Goal: Download file/media

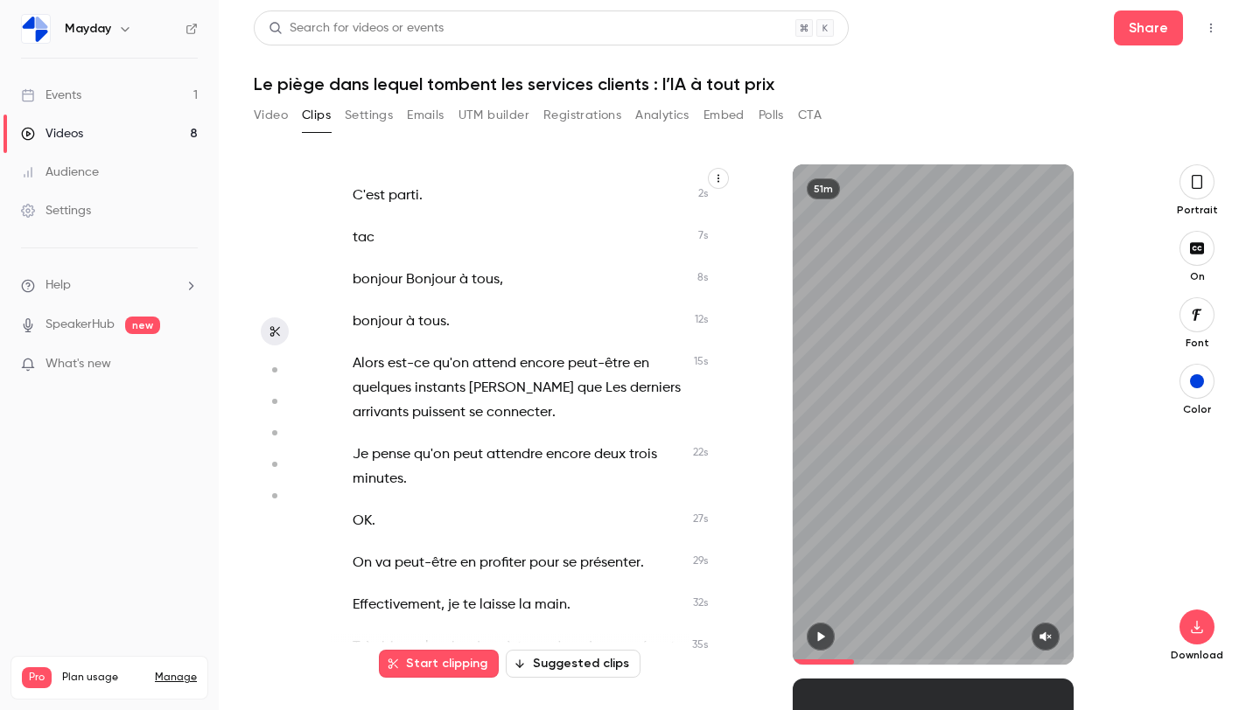
scroll to position [6806, 0]
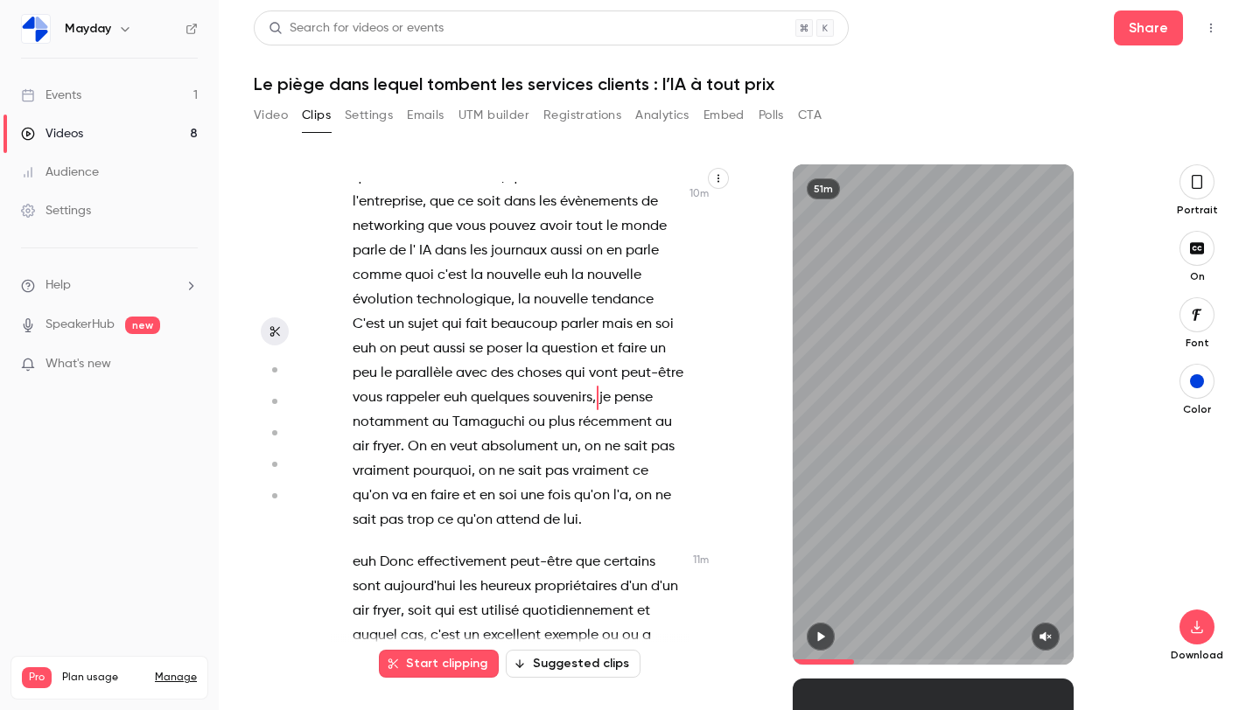
click at [739, 122] on button "Embed" at bounding box center [723, 115] width 41 height 28
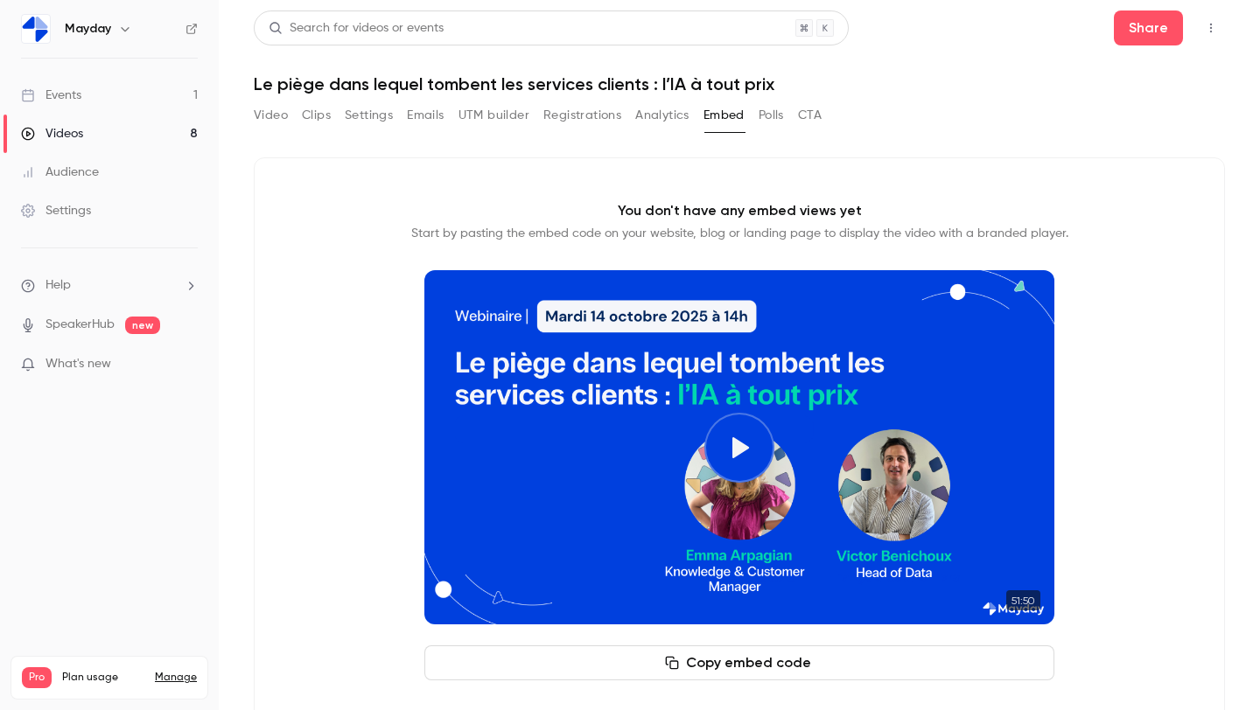
click at [666, 118] on button "Analytics" at bounding box center [662, 115] width 54 height 28
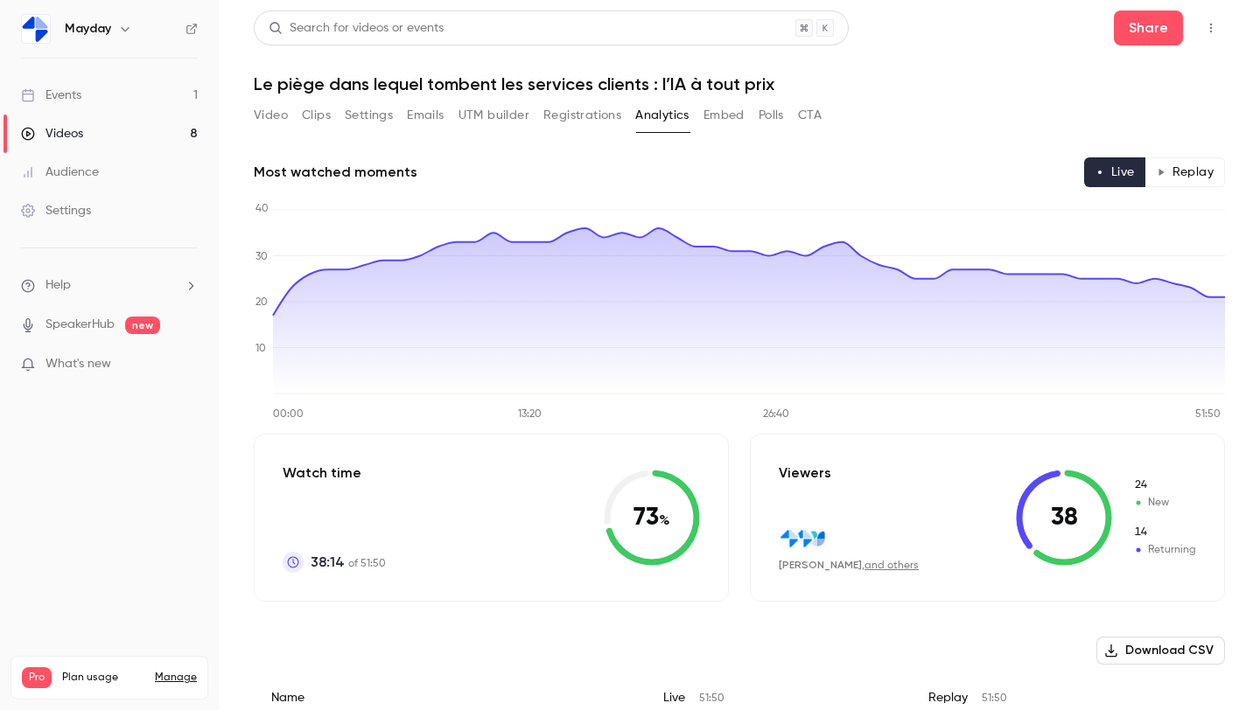
click at [771, 117] on button "Polls" at bounding box center [770, 115] width 25 height 28
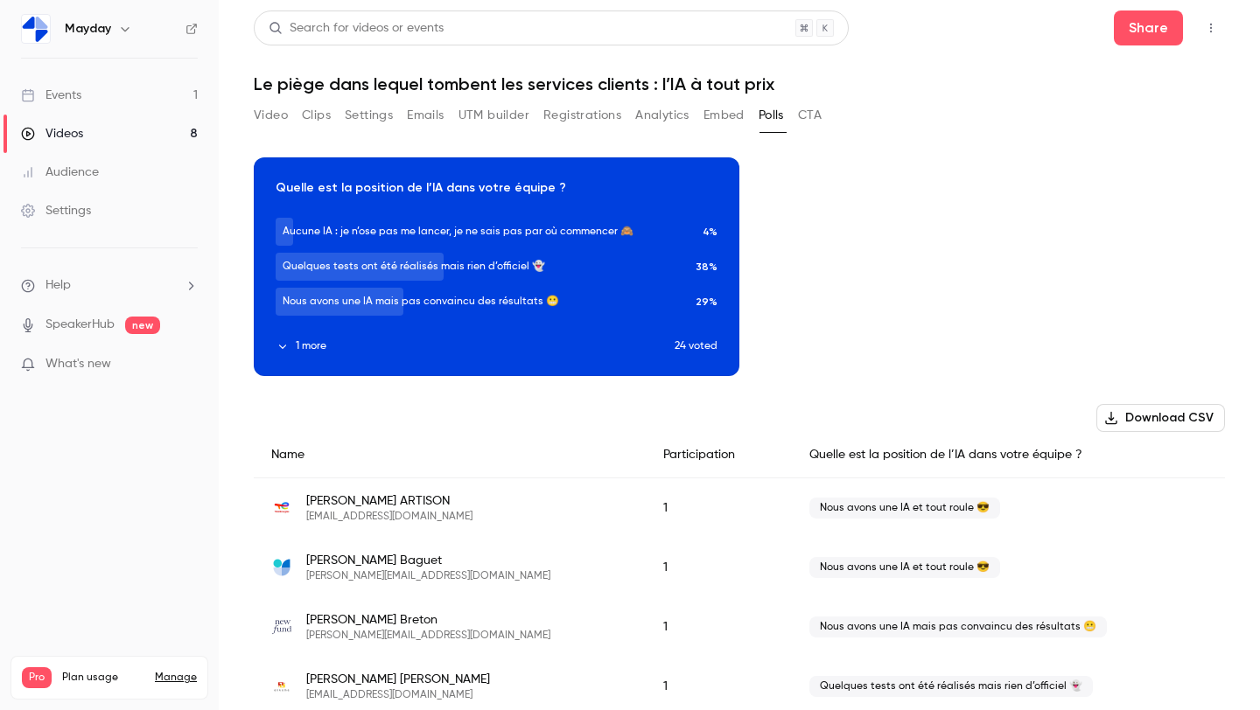
click at [497, 251] on icon "button" at bounding box center [497, 254] width 14 height 12
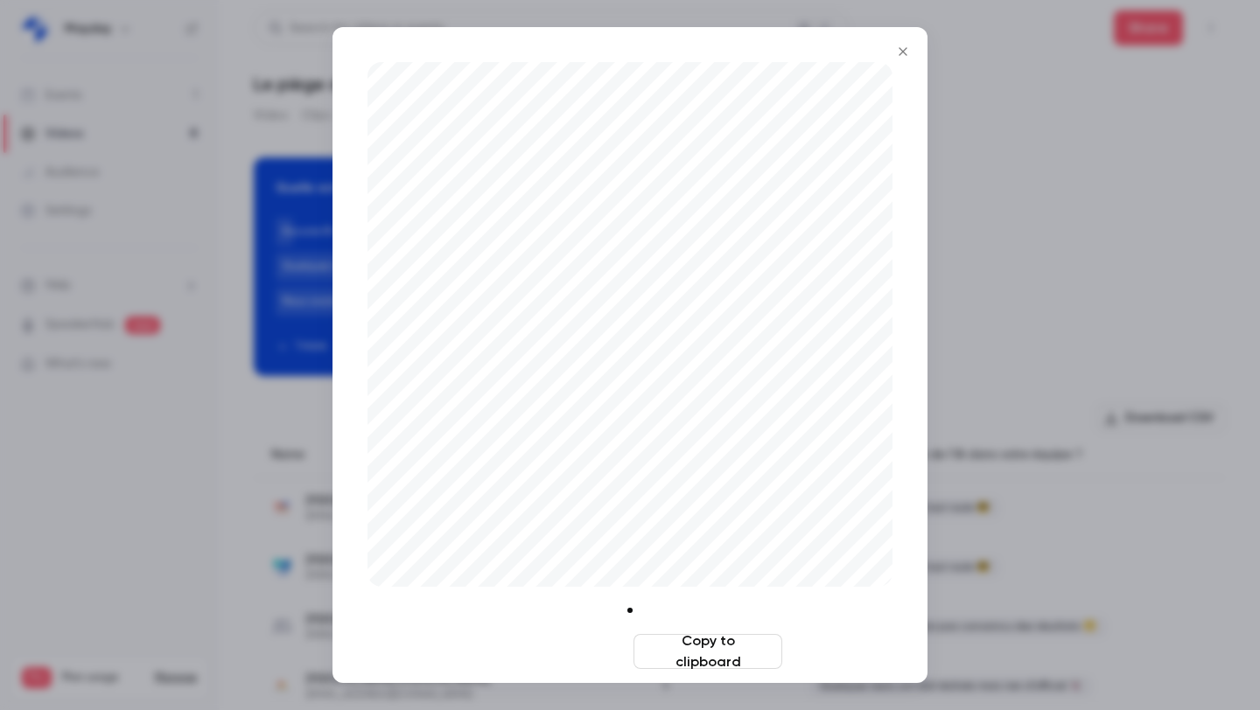
click at [554, 657] on button "Download image" at bounding box center [552, 651] width 149 height 35
click at [965, 297] on div at bounding box center [630, 355] width 1260 height 710
